Goal: Task Accomplishment & Management: Use online tool/utility

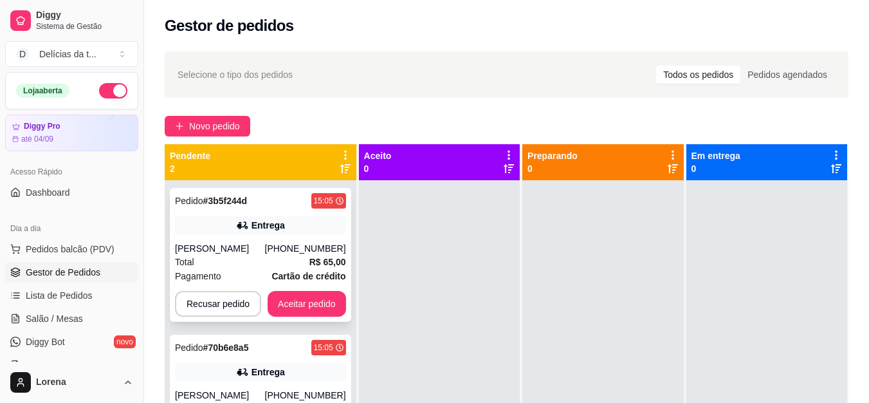
click at [303, 248] on div "[PHONE_NUMBER]" at bounding box center [305, 248] width 81 height 13
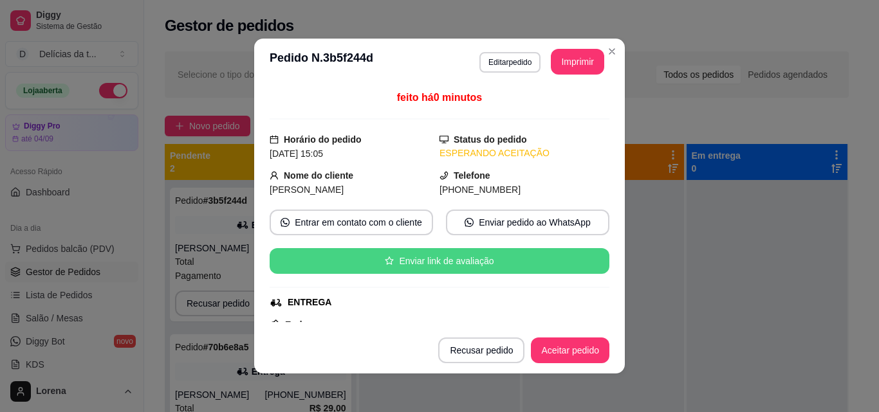
scroll to position [307, 0]
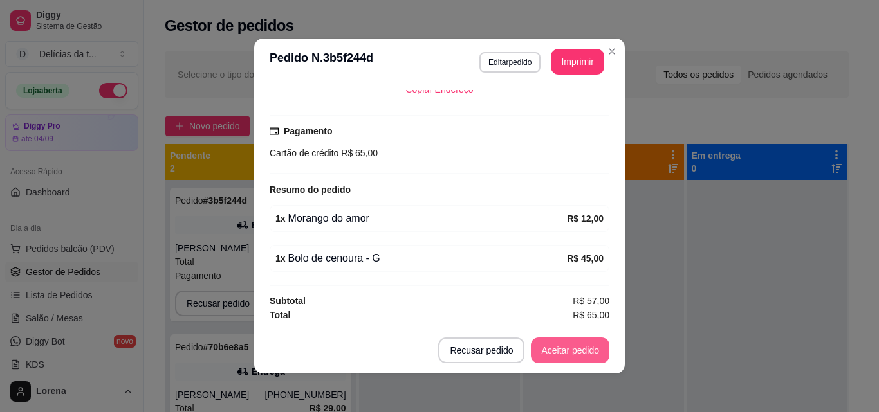
click at [581, 342] on button "Aceitar pedido" at bounding box center [570, 351] width 78 height 26
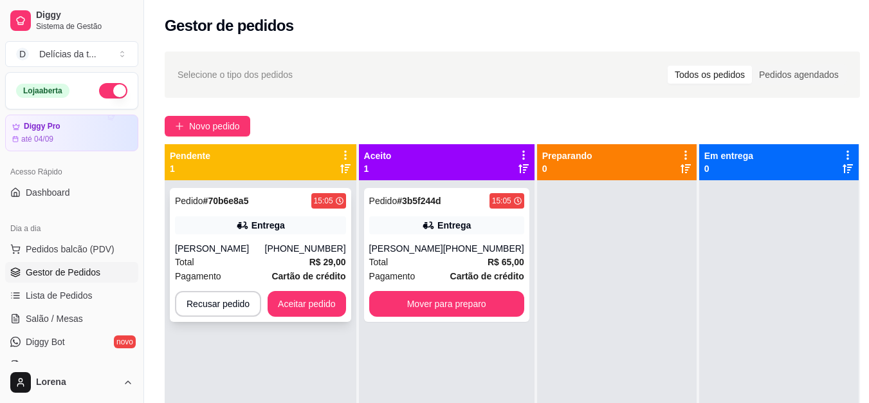
click at [313, 247] on div "[PHONE_NUMBER]" at bounding box center [305, 248] width 81 height 13
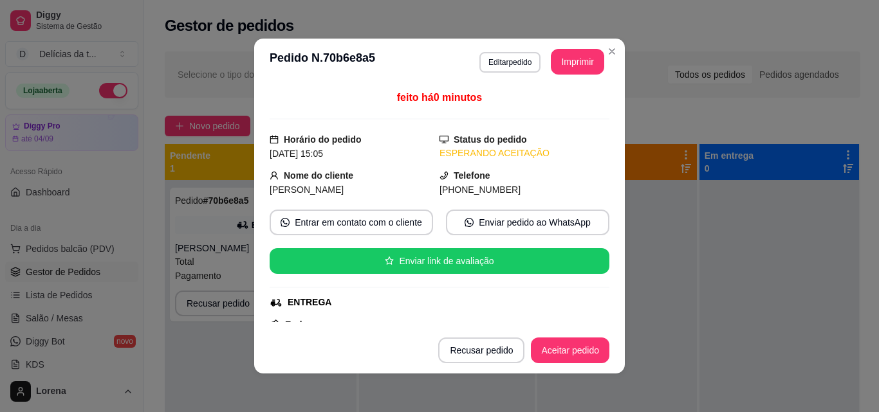
scroll to position [322, 0]
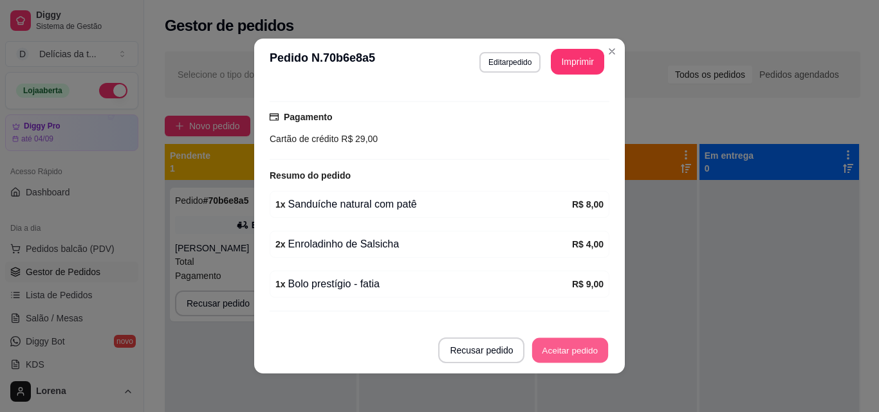
click at [551, 349] on button "Aceitar pedido" at bounding box center [570, 350] width 76 height 25
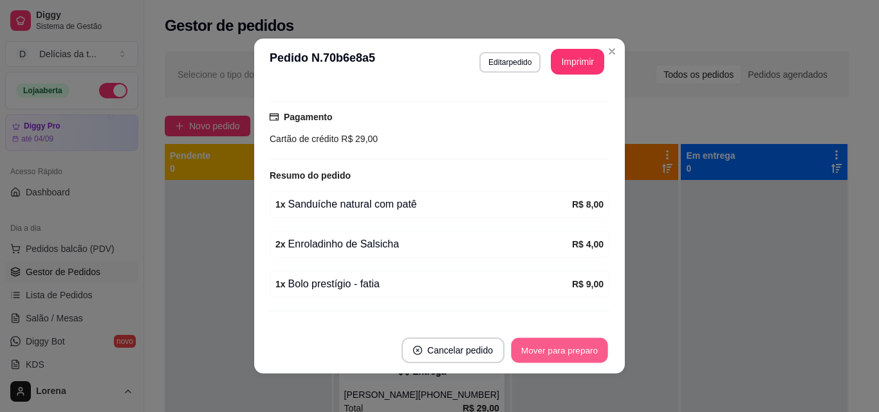
click at [545, 342] on button "Mover para preparo" at bounding box center [559, 350] width 96 height 25
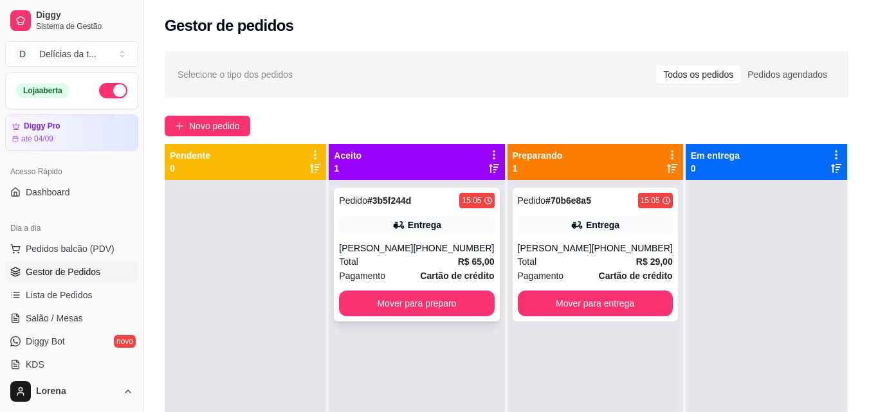
click at [400, 239] on div "Pedido # 3b5f244d 15:05 Entrega [PERSON_NAME] [PHONE_NUMBER] Total R$ 65,00 Pag…" at bounding box center [416, 255] width 165 height 134
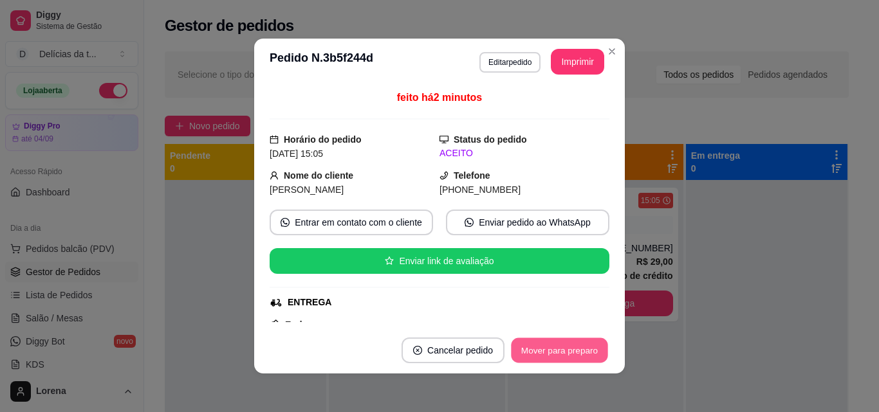
click at [531, 348] on button "Mover para preparo" at bounding box center [559, 350] width 96 height 25
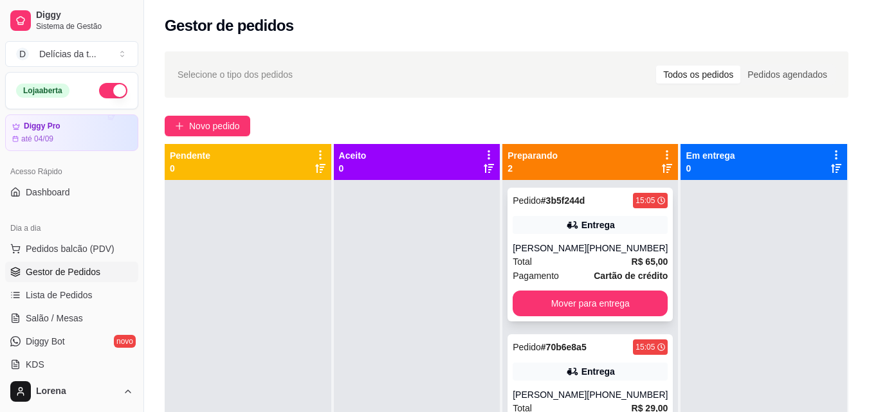
click at [567, 226] on icon at bounding box center [571, 225] width 9 height 8
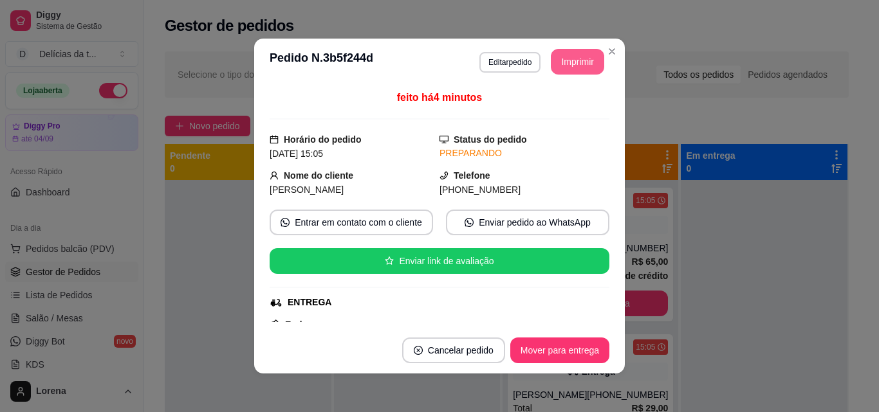
click at [577, 73] on button "Imprimir" at bounding box center [577, 62] width 53 height 26
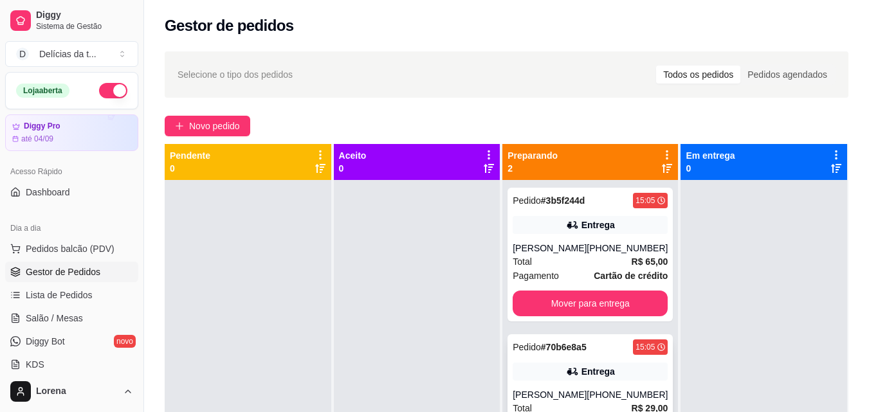
click at [641, 376] on div "Entrega" at bounding box center [590, 372] width 155 height 18
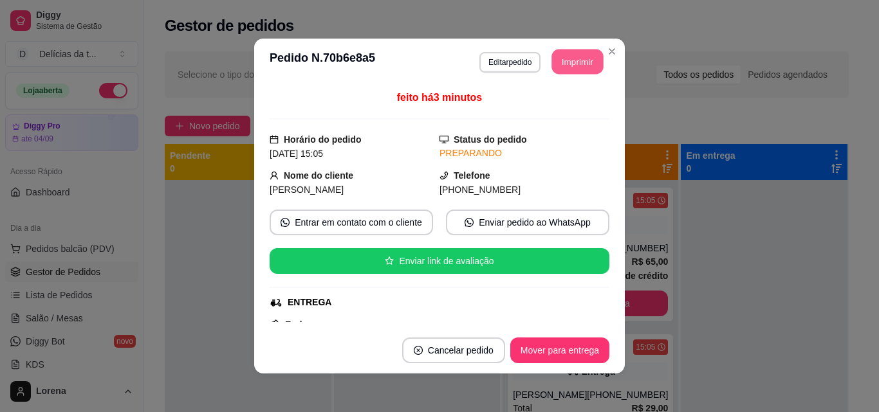
click at [574, 55] on button "Imprimir" at bounding box center [577, 62] width 51 height 25
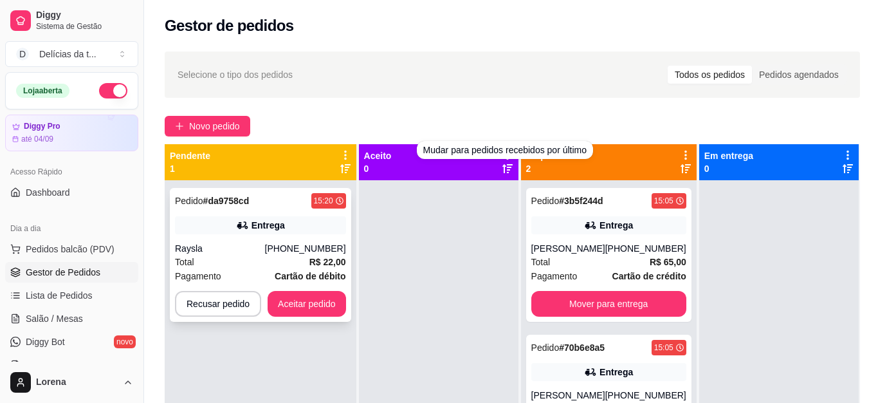
click at [327, 262] on strong "R$ 22,00" at bounding box center [327, 262] width 37 height 10
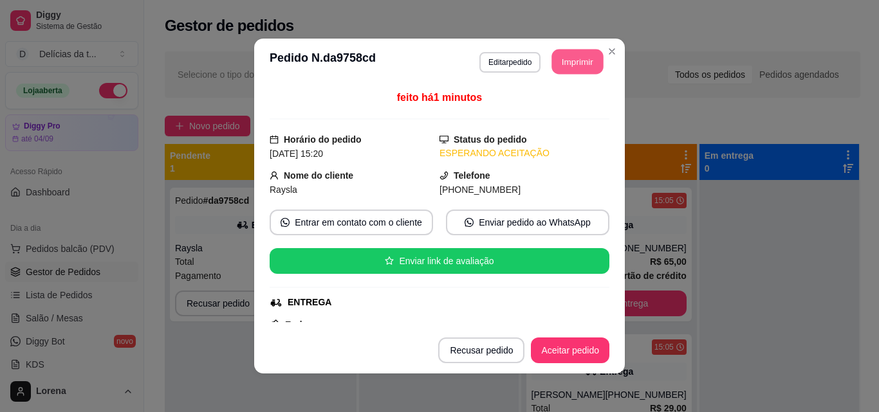
click at [558, 65] on button "Imprimir" at bounding box center [577, 62] width 51 height 25
click at [547, 352] on button "Aceitar pedido" at bounding box center [570, 350] width 76 height 25
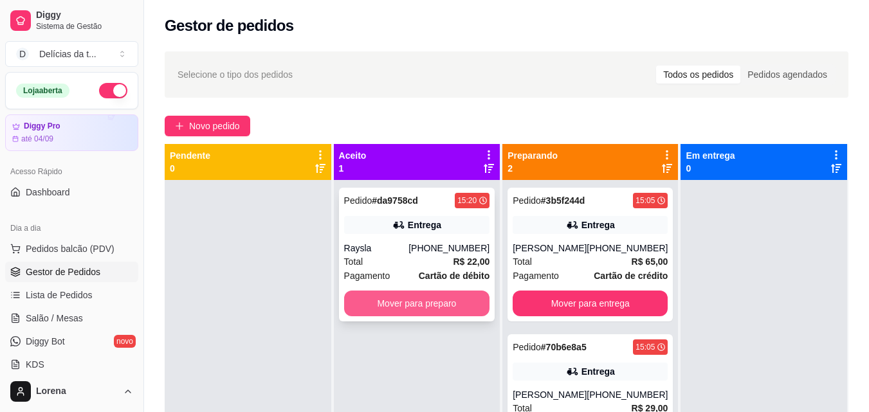
click at [466, 296] on button "Mover para preparo" at bounding box center [417, 304] width 146 height 26
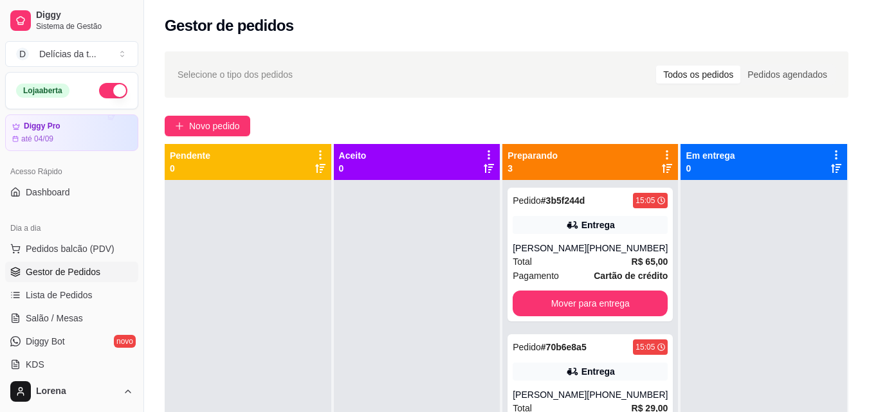
scroll to position [36, 0]
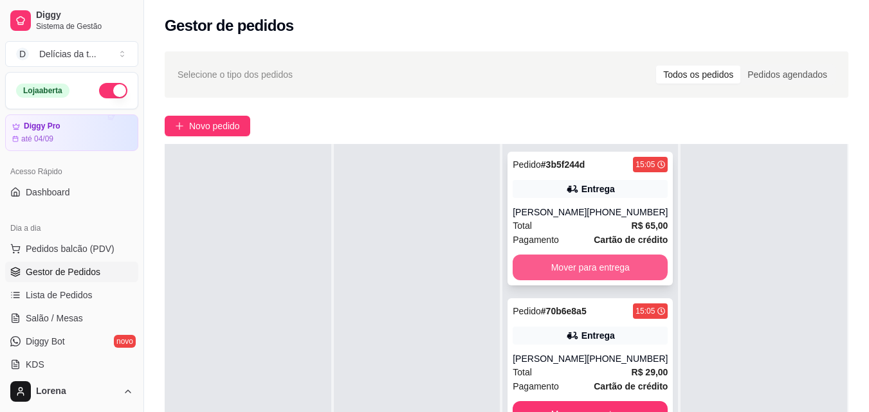
click at [528, 270] on button "Mover para entrega" at bounding box center [590, 268] width 155 height 26
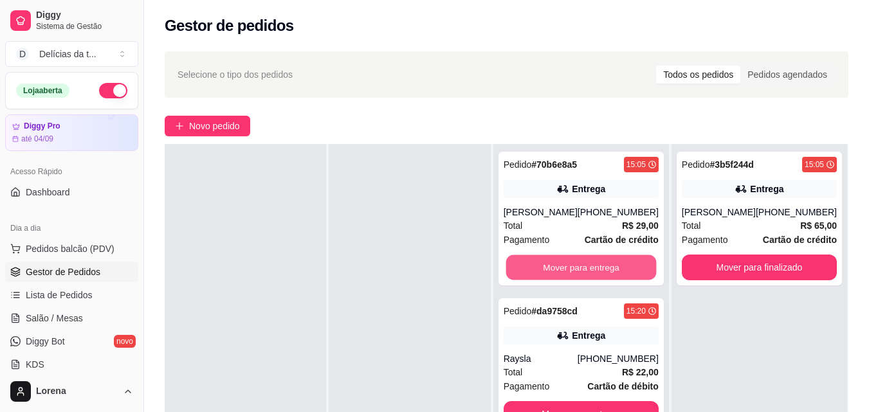
click at [528, 270] on button "Mover para entrega" at bounding box center [581, 267] width 151 height 25
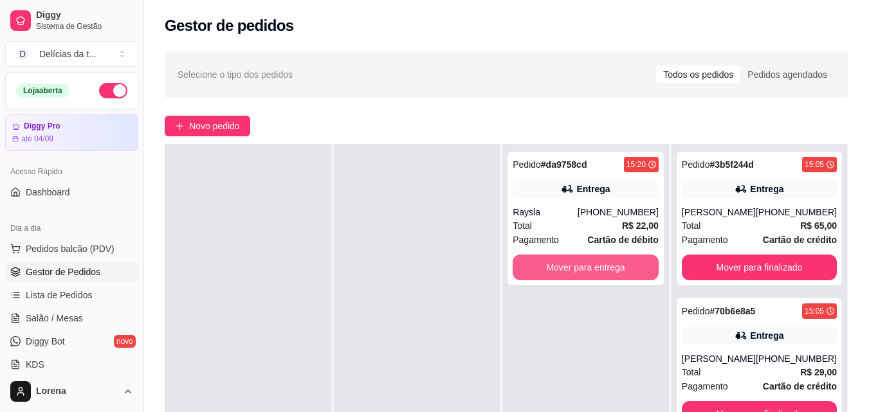
click at [528, 270] on button "Mover para entrega" at bounding box center [586, 268] width 146 height 26
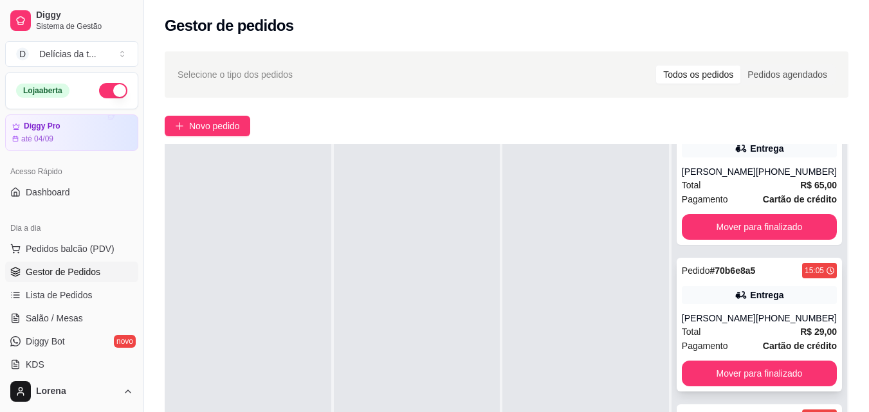
scroll to position [0, 0]
